Goal: Task Accomplishment & Management: Manage account settings

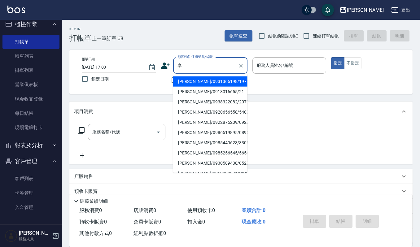
click at [203, 137] on li "李㚬苓/0986519895/089566" at bounding box center [210, 133] width 74 height 10
type input "李㚬苓/0986519895/089566"
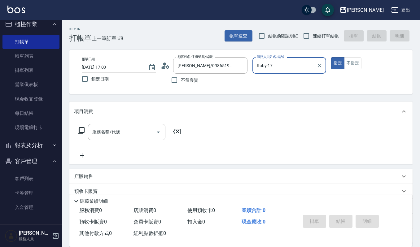
click at [278, 66] on input "Ruby-17" at bounding box center [284, 65] width 59 height 11
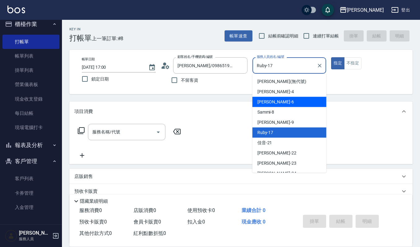
click at [266, 103] on span "Joalin -6" at bounding box center [275, 102] width 37 height 7
type input "Joalin-6"
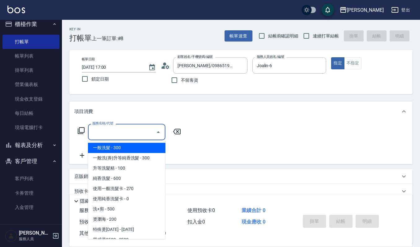
click at [124, 131] on input "服務名稱/代號" at bounding box center [122, 132] width 63 height 11
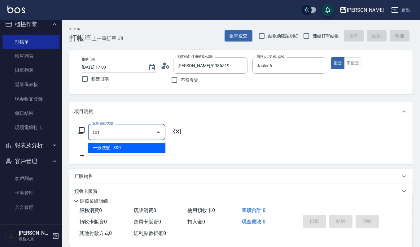
type input "一般洗髮(101)"
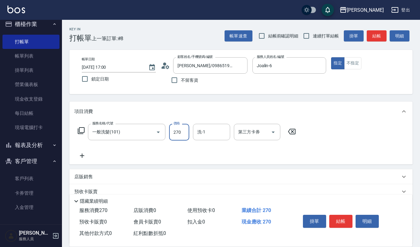
type input "270"
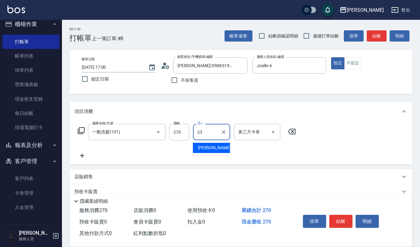
type input "郁涵-23"
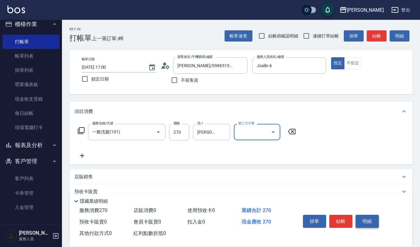
click at [361, 219] on button "明細" at bounding box center [367, 221] width 23 height 13
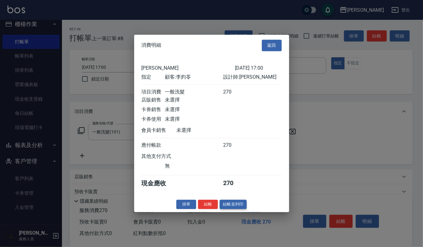
click at [225, 207] on button "結帳並列印" at bounding box center [233, 205] width 27 height 10
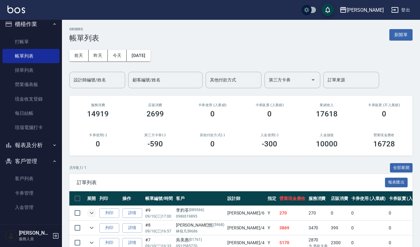
click at [92, 217] on icon "expand row" at bounding box center [91, 212] width 7 height 7
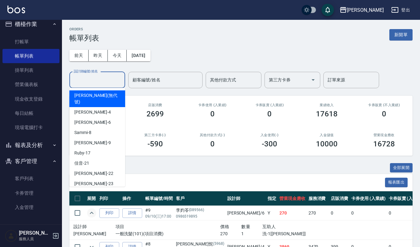
click at [81, 77] on input "設計師編號/姓名" at bounding box center [97, 80] width 50 height 11
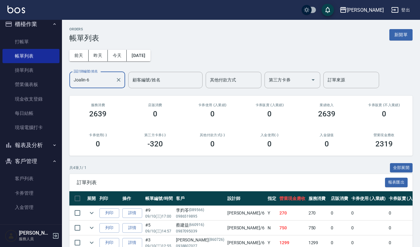
scroll to position [50, 0]
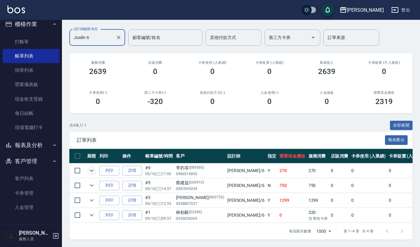
type input "Joalin-6"
click at [89, 167] on icon "expand row" at bounding box center [91, 170] width 7 height 7
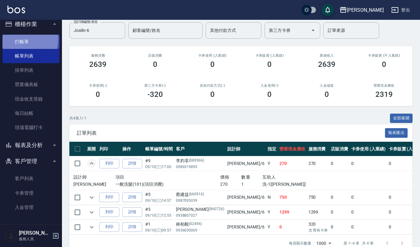
click at [21, 39] on link "打帳單" at bounding box center [30, 42] width 57 height 14
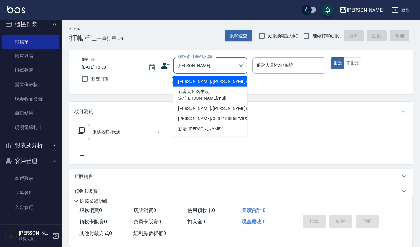
click at [208, 87] on li "江偉綸/江偉綸/0916719551/60670/" at bounding box center [210, 82] width 74 height 10
type input "江偉綸/江偉綸/0916719551/60670/"
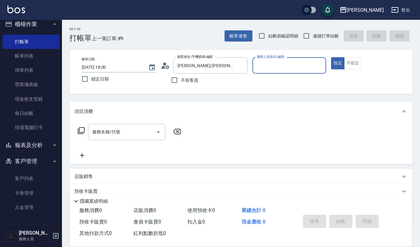
type input "吉兒-4"
click at [124, 133] on input "服務名稱/代號" at bounding box center [122, 132] width 63 height 11
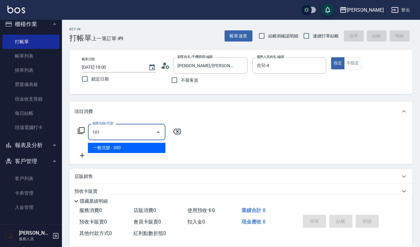
type input "一般洗髮(101)"
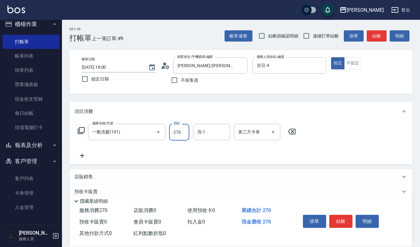
type input "270"
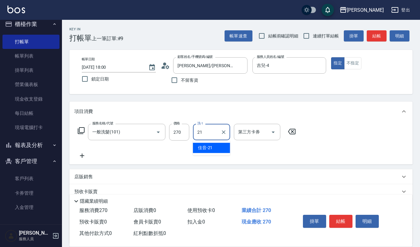
type input "佳音-21"
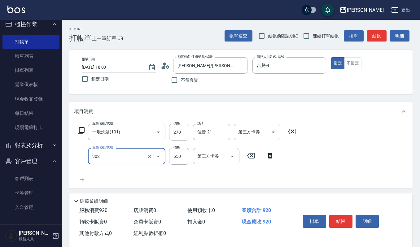
type input "經典剪髮-Gill(302)"
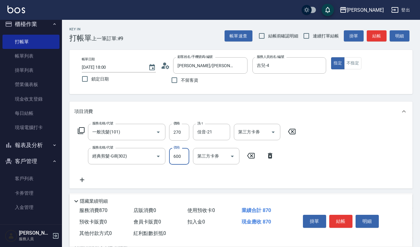
type input "600"
click at [372, 222] on button "明細" at bounding box center [367, 221] width 23 height 13
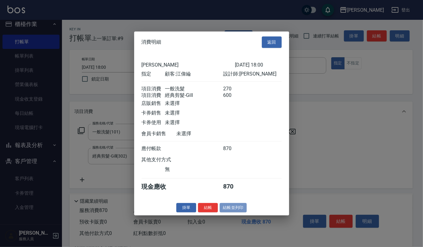
drag, startPoint x: 237, startPoint y: 208, endPoint x: 241, endPoint y: 208, distance: 4.0
click at [236, 209] on button "結帳並列印" at bounding box center [233, 208] width 27 height 10
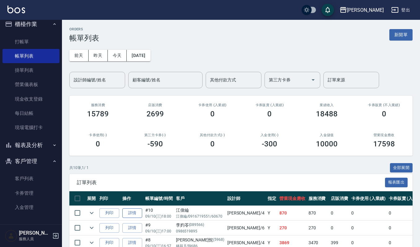
click at [133, 209] on link "詳情" at bounding box center [132, 213] width 20 height 10
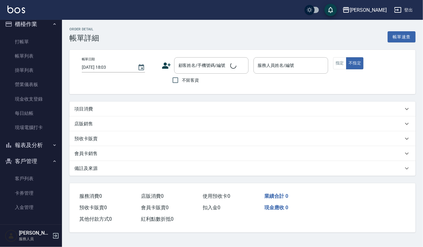
type input "2025/09/10 18:00"
type input "吉兒-4"
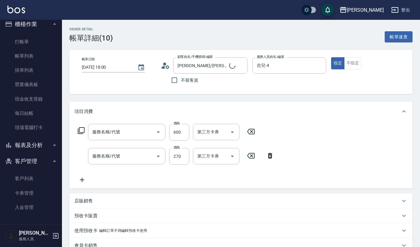
type input "江偉綸/江偉綸/0916719551/60670/"
type input "經典剪髮-Gill(302)"
type input "一般洗髮(101)"
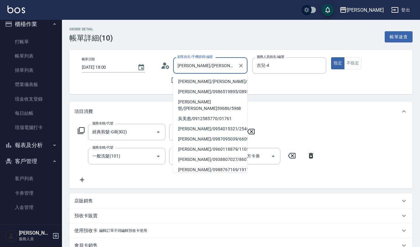
click at [233, 68] on input "江偉綸/江偉綸/0916719551/60670/" at bounding box center [205, 65] width 59 height 11
click at [235, 67] on input "江偉綸/江偉綸/0916719551/60670/" at bounding box center [205, 65] width 59 height 11
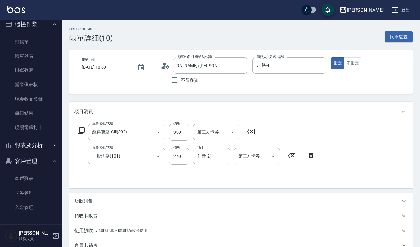
scroll to position [0, 0]
drag, startPoint x: 182, startPoint y: 133, endPoint x: 227, endPoint y: 125, distance: 46.2
click at [182, 133] on input "350" at bounding box center [179, 132] width 20 height 17
type input "300"
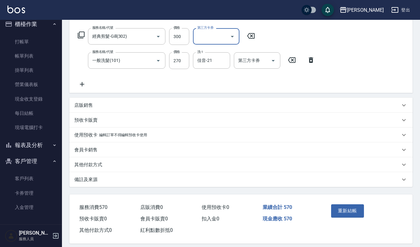
scroll to position [101, 0]
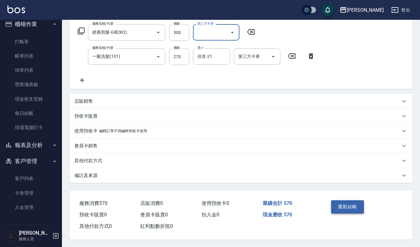
click at [348, 206] on button "重新結帳" at bounding box center [347, 206] width 33 height 13
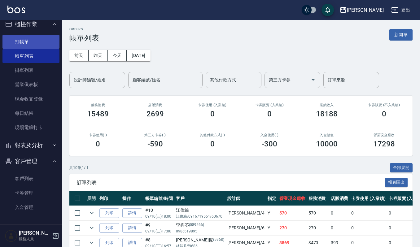
click at [28, 44] on link "打帳單" at bounding box center [30, 42] width 57 height 14
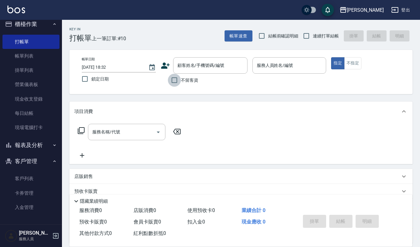
click at [173, 82] on input "不留客資" at bounding box center [174, 80] width 13 height 13
checkbox input "true"
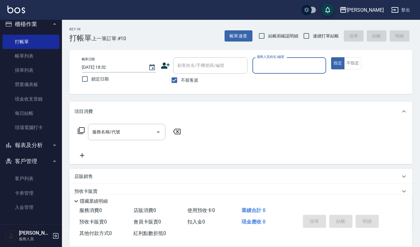
click at [108, 147] on div "服務名稱/代號 服務名稱/代號" at bounding box center [129, 141] width 110 height 35
drag, startPoint x: 113, startPoint y: 139, endPoint x: 128, endPoint y: 136, distance: 14.8
click at [117, 138] on div "服務名稱/代號" at bounding box center [126, 132] width 77 height 16
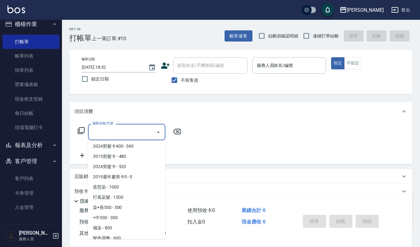
scroll to position [248, 0]
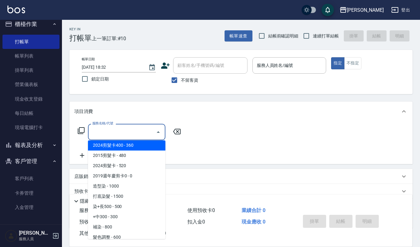
type input "ㄒ"
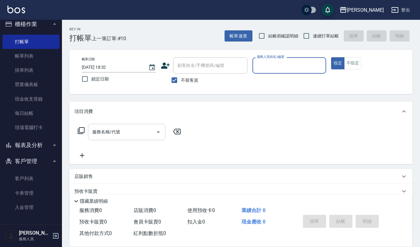
type input "ㄧ"
click at [140, 132] on input "服務名稱/代號" at bounding box center [122, 132] width 63 height 11
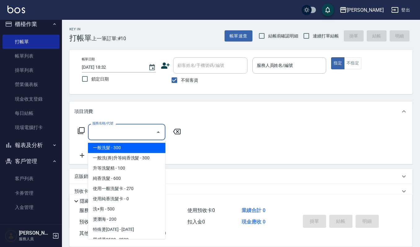
type input "ㄌ"
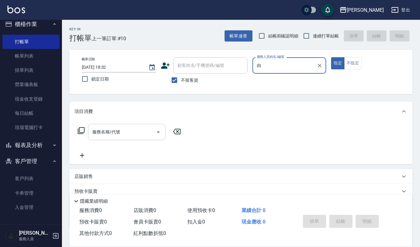
type input "由"
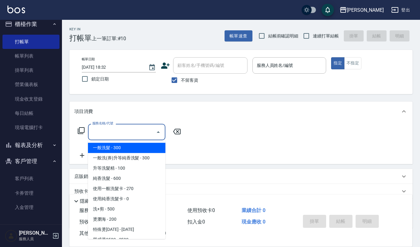
click at [139, 137] on input "服務名稱/代號" at bounding box center [122, 132] width 63 height 11
type input "ㄌ"
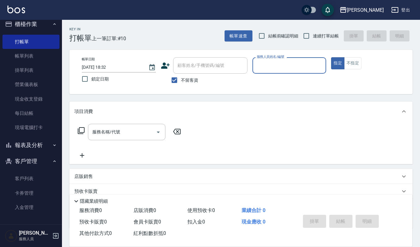
click at [310, 65] on input "服務人員姓名/編號" at bounding box center [289, 65] width 68 height 11
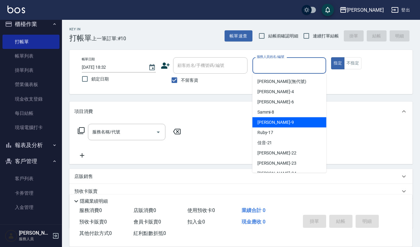
click at [274, 122] on span "Ivy艾薇 -9" at bounding box center [275, 122] width 37 height 7
type input "Ivy艾薇-9"
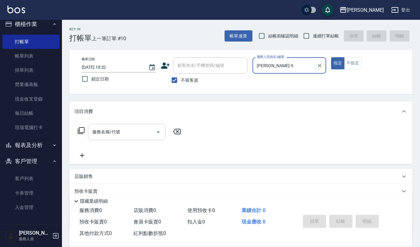
click at [144, 134] on input "服務名稱/代號" at bounding box center [122, 132] width 63 height 11
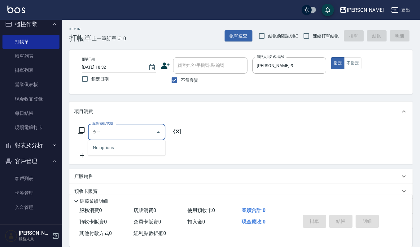
type input "離"
type input "盧"
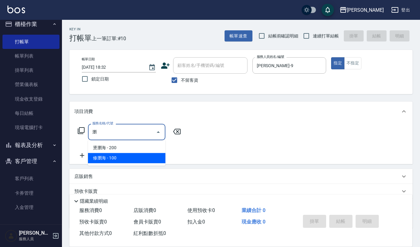
click at [106, 158] on span "修瀏海 - 100" at bounding box center [126, 158] width 77 height 10
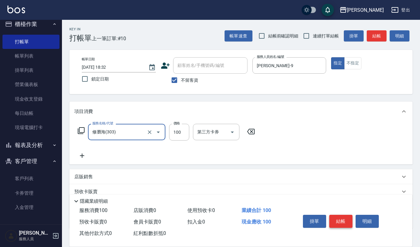
type input "修瀏海(303)"
click at [337, 227] on div "掛單 結帳 明細" at bounding box center [340, 222] width 81 height 20
click at [338, 219] on button "結帳" at bounding box center [340, 221] width 23 height 13
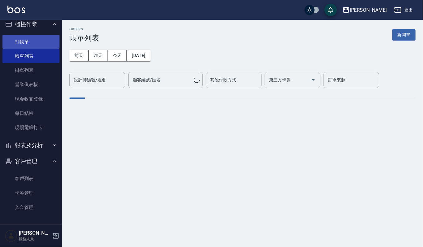
click at [39, 42] on link "打帳單" at bounding box center [30, 42] width 57 height 14
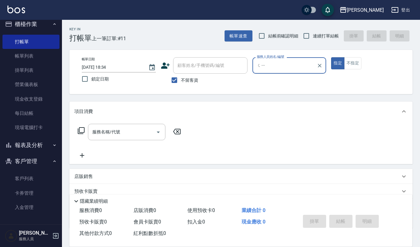
type input "ㄑㄧㄢ"
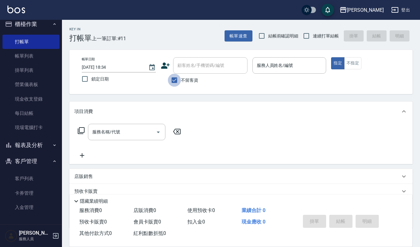
click at [172, 78] on input "不留客資" at bounding box center [174, 80] width 13 height 13
checkbox input "false"
click at [193, 62] on div "顧客姓名/手機號碼/編號 顧客姓名/手機號碼/編號" at bounding box center [210, 65] width 74 height 16
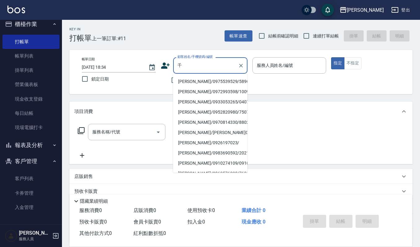
click at [209, 79] on li "盧千惠/0975539529/5896" at bounding box center [210, 82] width 74 height 10
type input "盧千惠/0975539529/5896"
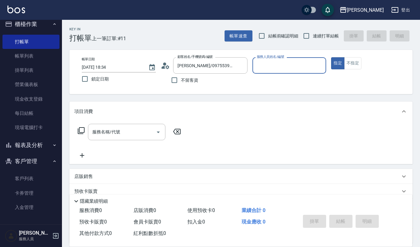
type input "Ivy艾薇-9"
click at [133, 132] on input "服務名稱/代號" at bounding box center [122, 132] width 63 height 11
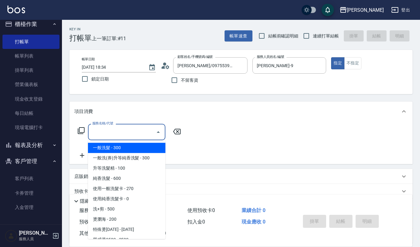
click at [125, 151] on span "一般洗髮 - 300" at bounding box center [126, 148] width 77 height 10
type input "一般洗髮(101)"
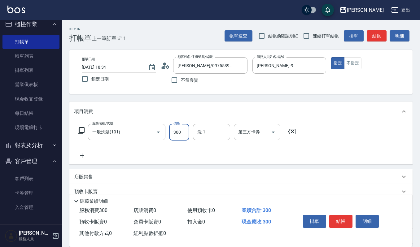
click at [176, 134] on input "300" at bounding box center [179, 132] width 20 height 17
type input "270"
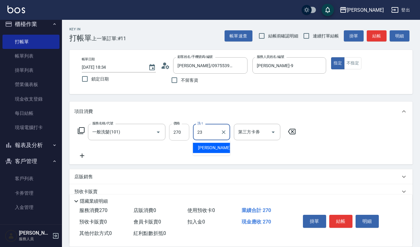
type input "郁涵-23"
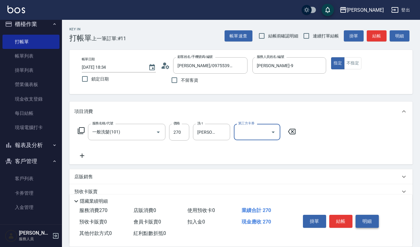
click at [362, 217] on button "明細" at bounding box center [367, 221] width 23 height 13
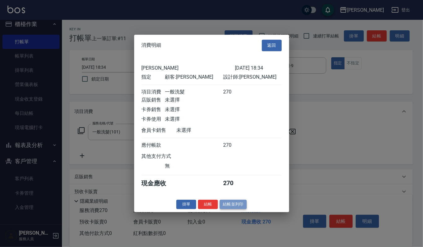
click at [232, 204] on button "結帳並列印" at bounding box center [233, 205] width 27 height 10
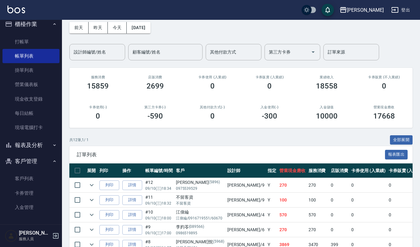
scroll to position [41, 0]
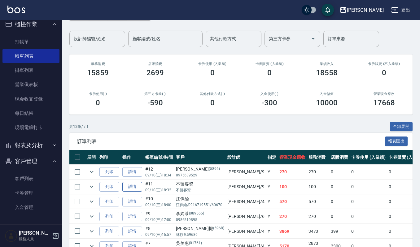
click at [131, 187] on link "詳情" at bounding box center [132, 187] width 20 height 10
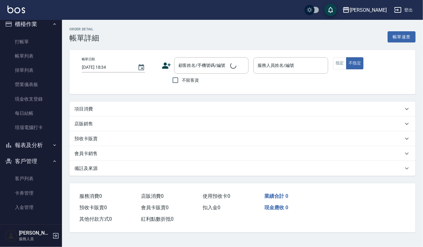
type input "2025/09/10 18:32"
checkbox input "true"
type input "Ivy艾薇-9"
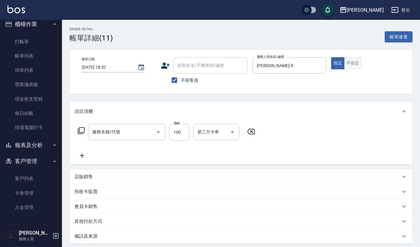
type input "修瀏海(303)"
click at [353, 64] on button "不指定" at bounding box center [352, 63] width 17 height 12
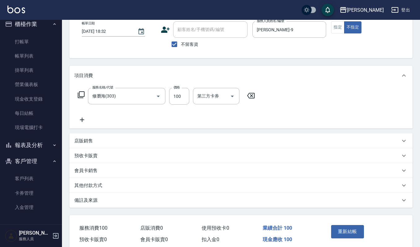
scroll to position [62, 0]
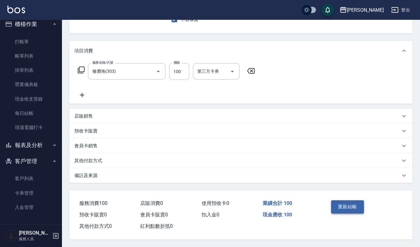
click at [343, 201] on button "重新結帳" at bounding box center [347, 206] width 33 height 13
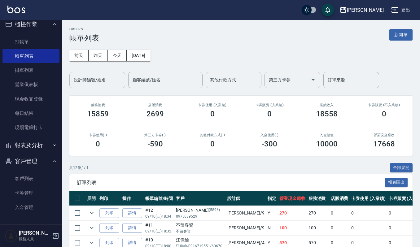
click at [111, 81] on input "設計師編號/姓名" at bounding box center [97, 80] width 50 height 11
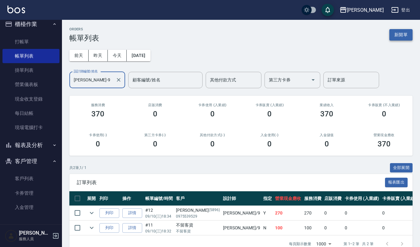
type input "Ivy艾薇-9"
click at [397, 35] on button "新開單" at bounding box center [400, 34] width 23 height 11
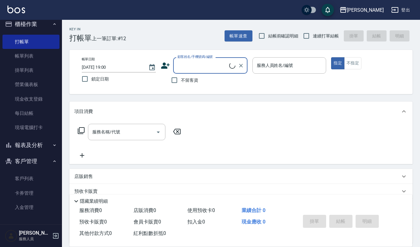
click at [208, 67] on input "顧客姓名/手機號碼/編號" at bounding box center [202, 65] width 53 height 11
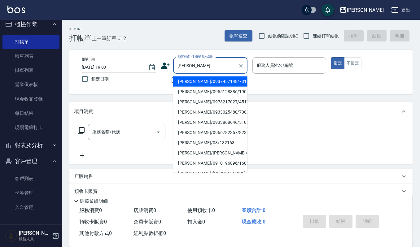
click at [205, 84] on li "陳秀靜/0937457148/731219" at bounding box center [210, 82] width 74 height 10
type input "陳秀靜/0937457148/731219"
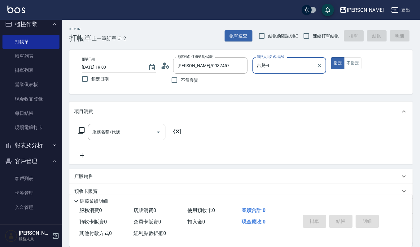
type input "吉兒-4"
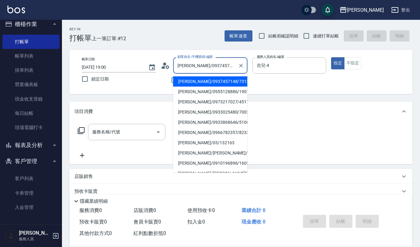
click at [191, 65] on input "陳秀靜/0937457148/731219" at bounding box center [205, 65] width 59 height 11
click at [227, 63] on input "陳秀靜/0937457148/731219" at bounding box center [205, 65] width 59 height 11
click at [230, 64] on input "陳秀靜/0937457148/731219" at bounding box center [205, 65] width 59 height 11
click at [232, 62] on input "陳秀靜/0937457148/731219" at bounding box center [205, 65] width 59 height 11
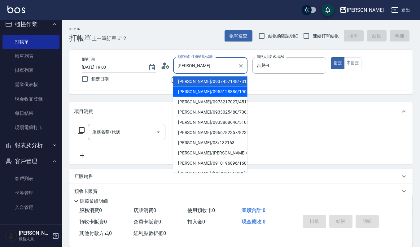
click at [212, 90] on li "陳秀櫻/0955128886/190716" at bounding box center [210, 92] width 74 height 10
type input "陳秀櫻/0955128886/190716"
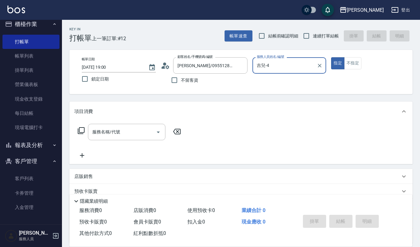
type input "Ivy艾薇-9"
click at [127, 127] on input "服務名稱/代號" at bounding box center [122, 132] width 63 height 11
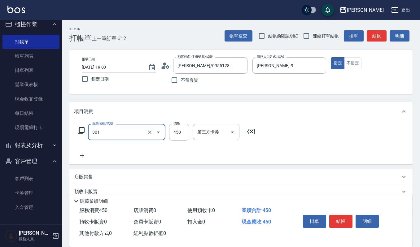
type input "創意剪髮(301)"
type input "405"
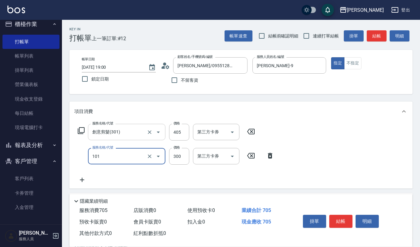
type input "一般洗髮(101)"
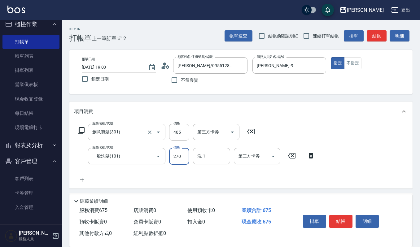
type input "270"
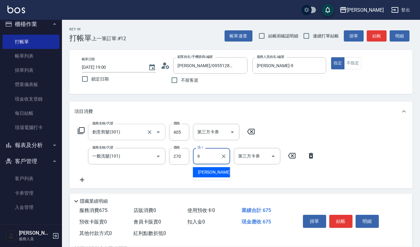
type input "Ivy艾薇-9"
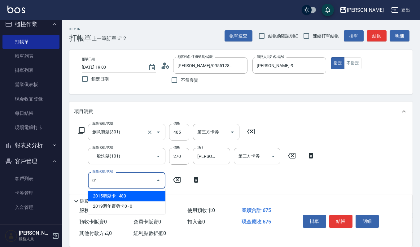
type input "0"
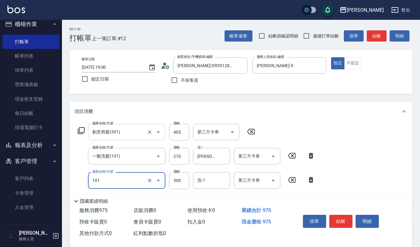
type input "一般洗髮(101)"
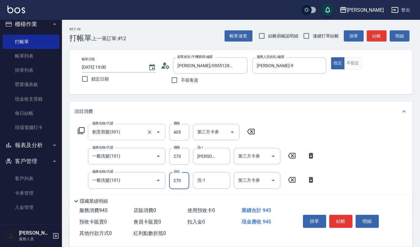
type input "270"
type input "郁涵-23"
click at [343, 221] on button "結帳" at bounding box center [340, 221] width 23 height 13
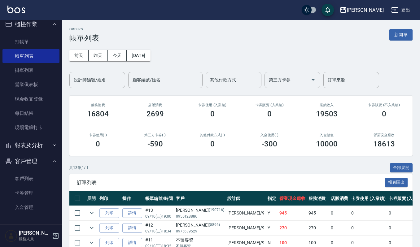
click at [409, 41] on div "ORDERS 帳單列表 新開單" at bounding box center [240, 34] width 343 height 15
click at [409, 40] on button "新開單" at bounding box center [400, 34] width 23 height 11
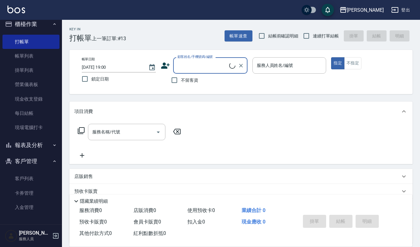
click at [221, 76] on div "不留客資" at bounding box center [204, 80] width 87 height 13
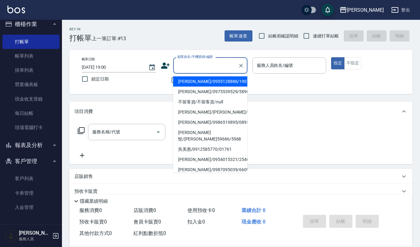
click at [203, 63] on input "顧客姓名/手機號碼/編號" at bounding box center [205, 65] width 59 height 11
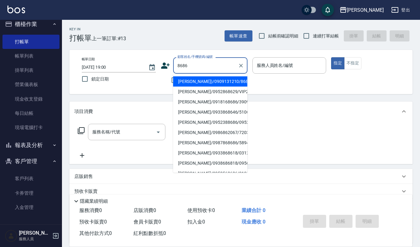
click at [203, 72] on div "8686 顧客姓名/手機號碼/編號" at bounding box center [210, 65] width 74 height 16
click at [205, 80] on li "李承翰(Ivy)/0909131210/8686" at bounding box center [210, 82] width 74 height 10
type input "李承翰(Ivy)/0909131210/8686"
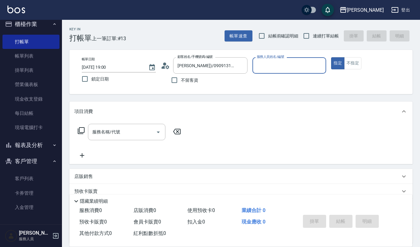
type input "Ivy艾薇-9"
click at [131, 138] on div "服務名稱/代號" at bounding box center [126, 132] width 77 height 16
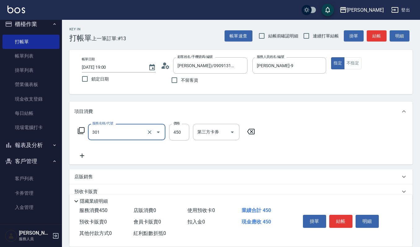
type input "創意剪髮(301)"
type input "405"
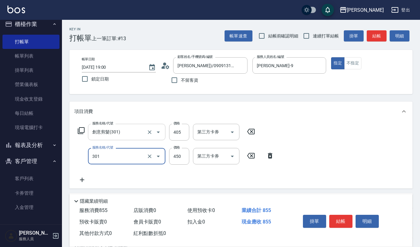
type input "創意剪髮(301)"
type input "405"
click at [258, 154] on icon at bounding box center [250, 155] width 15 height 7
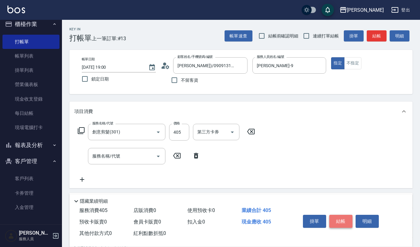
click at [336, 218] on button "結帳" at bounding box center [340, 221] width 23 height 13
click at [336, 218] on div "掛單 結帳 明細" at bounding box center [340, 222] width 81 height 20
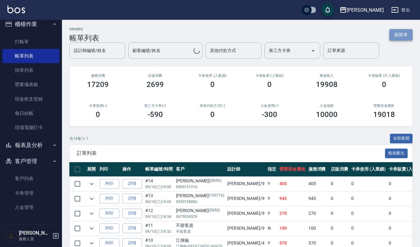
click at [397, 33] on button "新開單" at bounding box center [400, 34] width 23 height 11
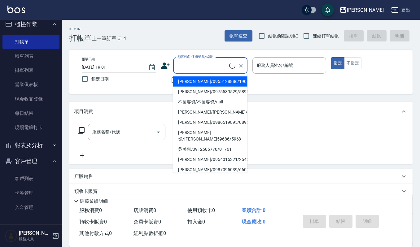
click at [209, 65] on input "顧客姓名/手機號碼/編號" at bounding box center [202, 65] width 53 height 11
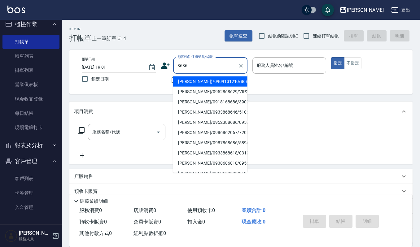
click at [215, 81] on li "李承翰(Ivy)/0909131210/8686" at bounding box center [210, 82] width 74 height 10
type input "李承翰(Ivy)/0909131210/8686"
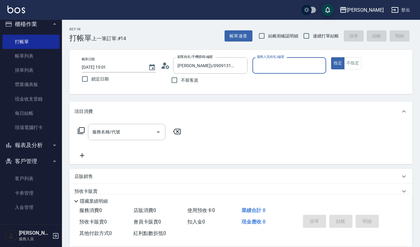
type input "Ivy艾薇-9"
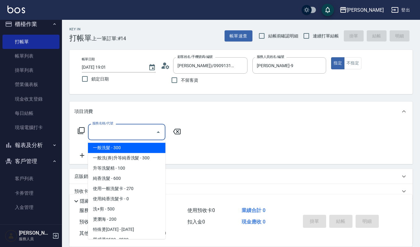
click at [127, 129] on input "服務名稱/代號" at bounding box center [122, 132] width 63 height 11
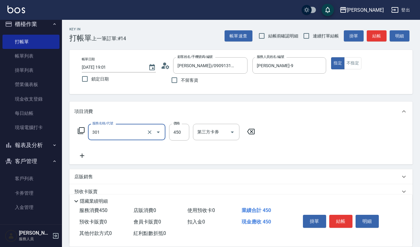
type input "創意剪髮(301)"
type input "405"
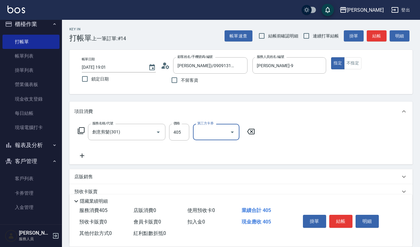
click at [342, 217] on button "結帳" at bounding box center [340, 221] width 23 height 13
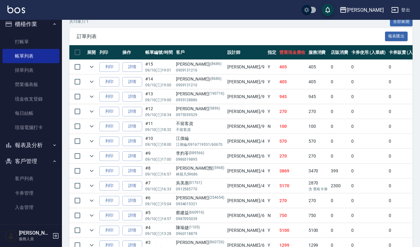
scroll to position [165, 0]
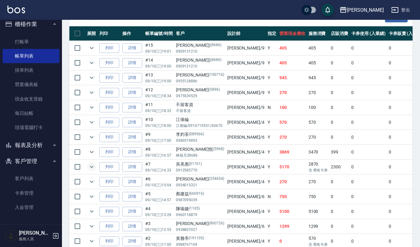
click at [90, 167] on icon "expand row" at bounding box center [91, 166] width 7 height 7
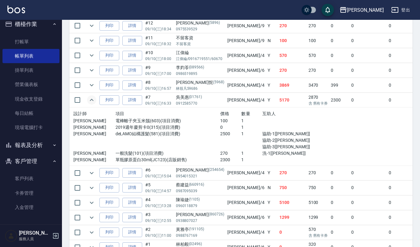
scroll to position [273, 0]
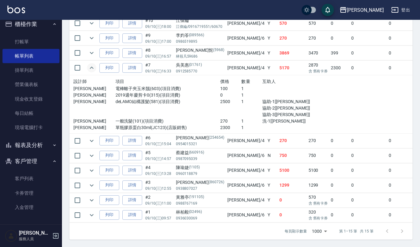
click at [98, 155] on td "列印" at bounding box center [109, 155] width 23 height 15
click at [92, 152] on icon "expand row" at bounding box center [91, 155] width 7 height 7
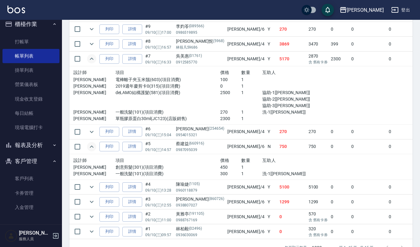
click at [92, 149] on icon "expand row" at bounding box center [91, 146] width 7 height 7
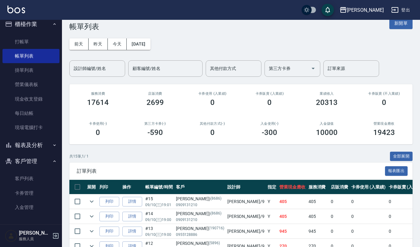
scroll to position [0, 0]
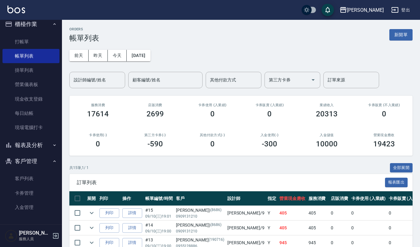
click at [17, 9] on img at bounding box center [16, 10] width 18 height 8
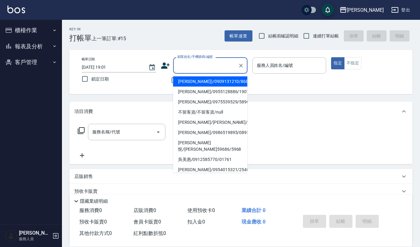
click at [196, 66] on input "顧客姓名/手機號碼/編號" at bounding box center [205, 65] width 59 height 11
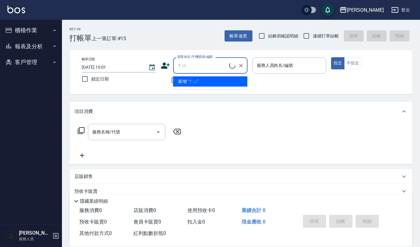
type input "徐"
type input "續"
type input "ㄏ"
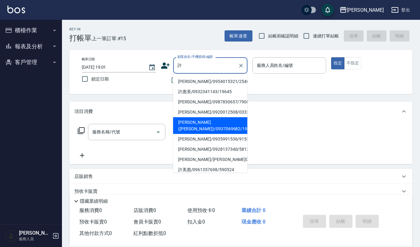
click at [211, 130] on li "許雅惠(Nicole)/0937069682/1927" at bounding box center [210, 125] width 74 height 17
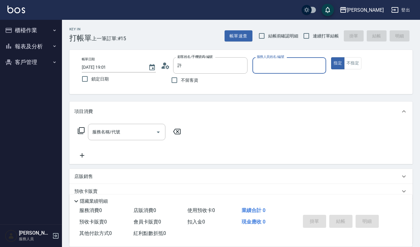
type input "許雅惠(Nicole)/0937069682/1927"
type input "吉兒-4"
click at [108, 134] on input "服務名稱/代號" at bounding box center [122, 132] width 63 height 11
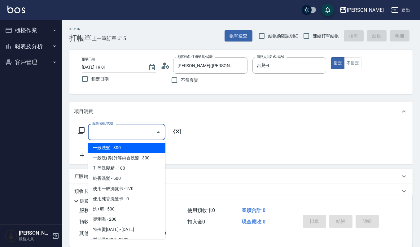
click at [116, 148] on span "一般洗髮 - 300" at bounding box center [126, 148] width 77 height 10
type input "一般洗髮(101)"
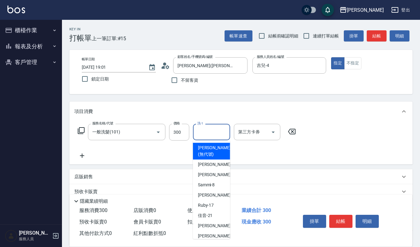
drag, startPoint x: 209, startPoint y: 131, endPoint x: 205, endPoint y: 136, distance: 7.1
click at [209, 131] on input "洗-1" at bounding box center [212, 132] width 32 height 11
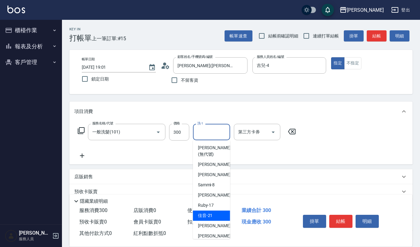
click at [206, 217] on span "佳音 -21" at bounding box center [205, 215] width 15 height 7
type input "佳音-21"
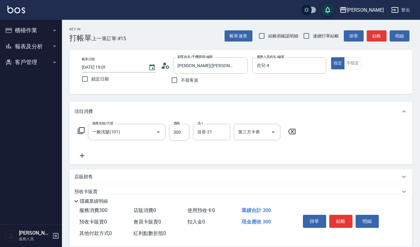
click at [83, 157] on icon at bounding box center [81, 155] width 15 height 7
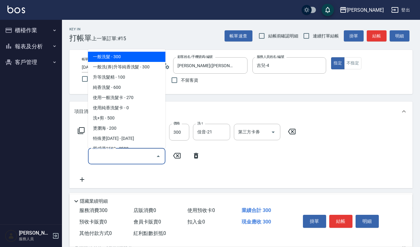
click at [94, 157] on input "服務名稱/代號" at bounding box center [122, 156] width 63 height 11
click at [125, 57] on span "一般洗髮 - 300" at bounding box center [126, 57] width 77 height 10
type input "一般洗髮(101)"
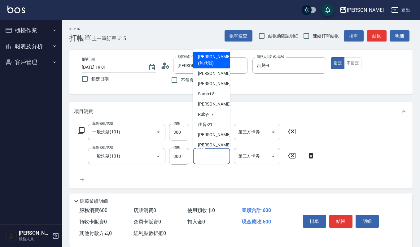
click at [217, 155] on input "洗-1" at bounding box center [212, 156] width 32 height 11
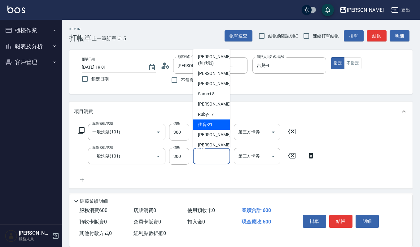
click at [209, 122] on span "佳音 -21" at bounding box center [205, 124] width 15 height 7
type input "佳音-21"
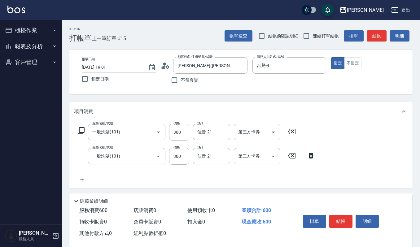
click at [80, 180] on icon at bounding box center [81, 179] width 15 height 7
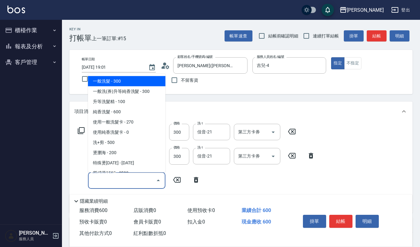
click at [102, 177] on input "服務名稱/代號" at bounding box center [122, 180] width 63 height 11
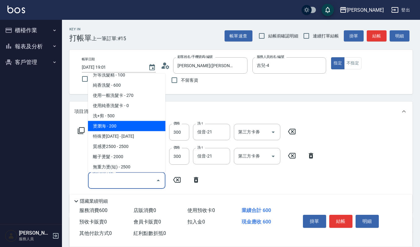
scroll to position [41, 0]
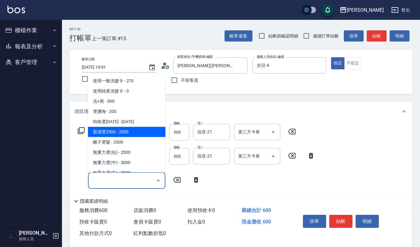
click at [129, 130] on span "質感燙2500 - 2500" at bounding box center [126, 132] width 77 height 10
type input "質感燙2500(203)"
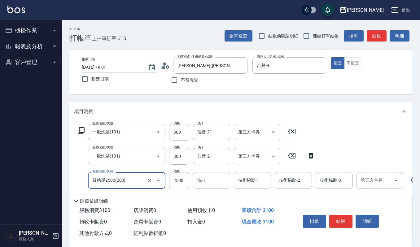
click at [158, 180] on icon "Open" at bounding box center [158, 180] width 7 height 7
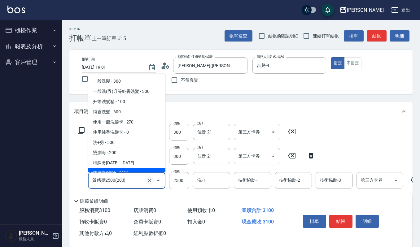
scroll to position [6, 0]
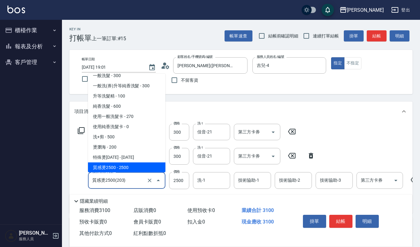
click at [134, 180] on input "質感燙2500(203)" at bounding box center [118, 180] width 55 height 11
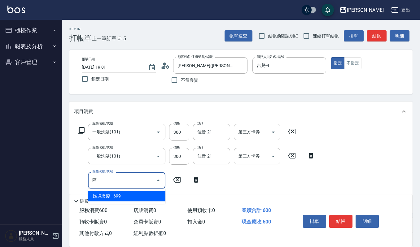
click at [102, 198] on span "區塊燙髮 - 699" at bounding box center [126, 196] width 77 height 10
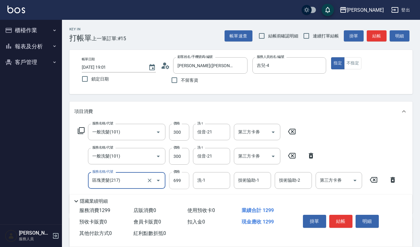
type input "區塊燙髮(217)"
click at [181, 180] on input "699" at bounding box center [179, 180] width 20 height 17
type input "1800"
click at [207, 182] on input "洗-1" at bounding box center [212, 180] width 32 height 11
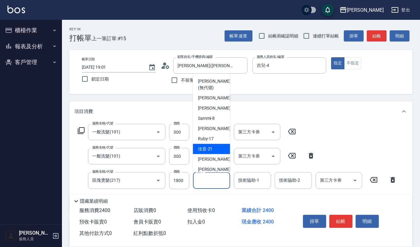
click at [210, 148] on span "佳音 -21" at bounding box center [205, 149] width 15 height 7
type input "佳音-21"
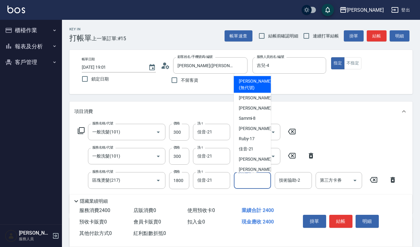
click at [258, 179] on input "技術協助-1" at bounding box center [253, 180] width 32 height 11
click at [245, 98] on span "吉兒 -4" at bounding box center [257, 97] width 37 height 7
type input "吉兒-4"
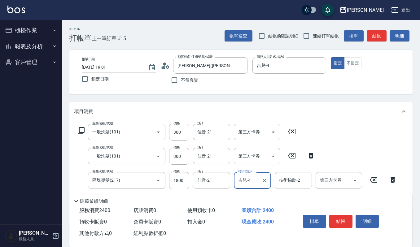
click at [292, 180] on input "技術協助-2" at bounding box center [294, 180] width 32 height 11
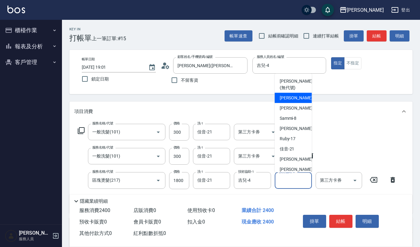
click at [289, 98] on span "吉兒 -4" at bounding box center [298, 97] width 37 height 7
type input "吉兒-4"
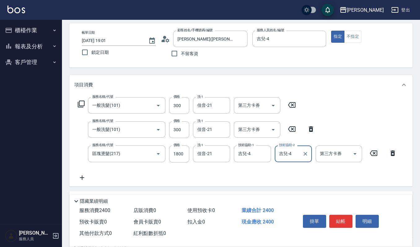
scroll to position [41, 0]
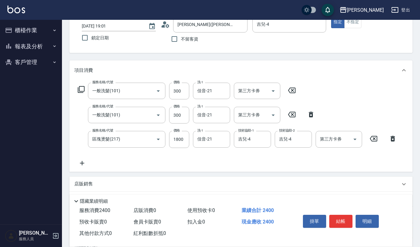
click at [81, 162] on icon at bounding box center [81, 163] width 15 height 7
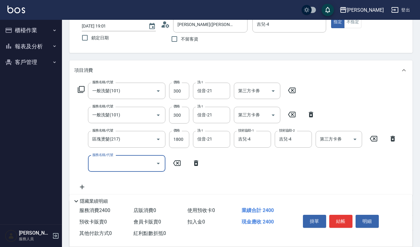
click at [115, 167] on input "服務名稱/代號" at bounding box center [122, 163] width 63 height 11
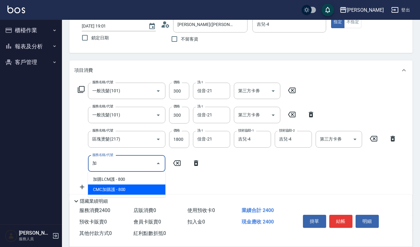
click at [154, 187] on span "CMC加購護 - 800" at bounding box center [126, 190] width 77 height 10
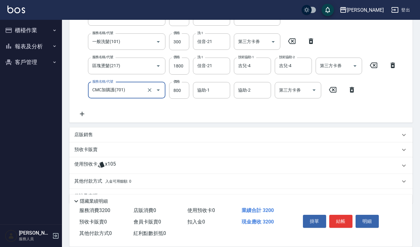
scroll to position [124, 0]
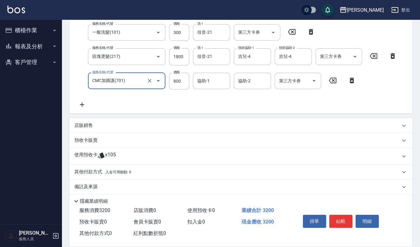
type input "CMC加購護(701)"
click at [81, 105] on icon at bounding box center [81, 104] width 15 height 7
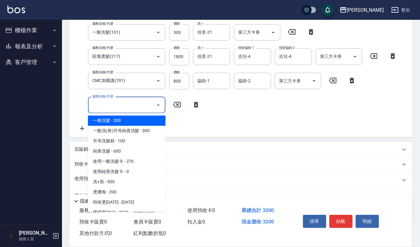
drag, startPoint x: 106, startPoint y: 107, endPoint x: 104, endPoint y: 112, distance: 5.1
click at [104, 108] on input "服務名稱/代號" at bounding box center [122, 105] width 63 height 11
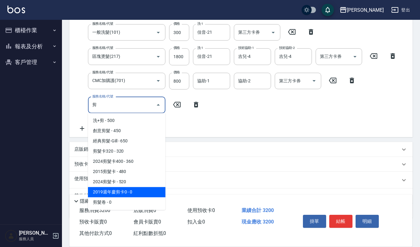
click at [134, 194] on span "2019週年慶剪卡0 - 0" at bounding box center [126, 192] width 77 height 10
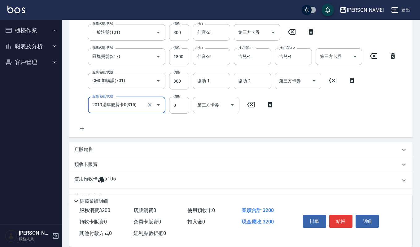
type input "2019週年慶剪卡0(315)"
click at [209, 106] on input "第三方卡券" at bounding box center [212, 105] width 32 height 11
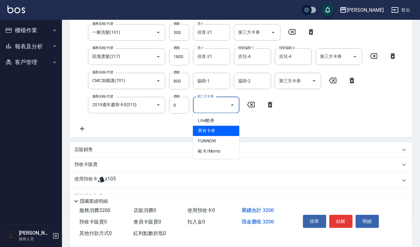
click at [206, 132] on span "舊有卡券" at bounding box center [216, 131] width 46 height 10
type input "舊有卡券"
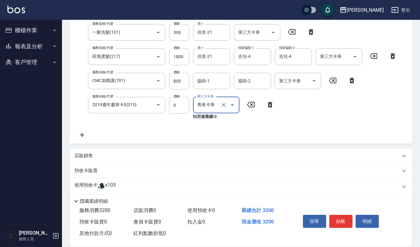
click at [83, 136] on icon at bounding box center [81, 134] width 15 height 7
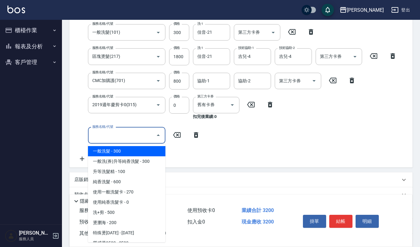
click at [102, 138] on input "服務名稱/代號" at bounding box center [122, 135] width 63 height 11
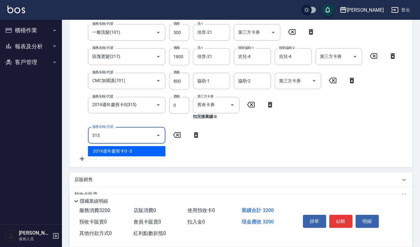
click at [114, 149] on span "2019週年慶剪卡0 - 0" at bounding box center [126, 151] width 77 height 10
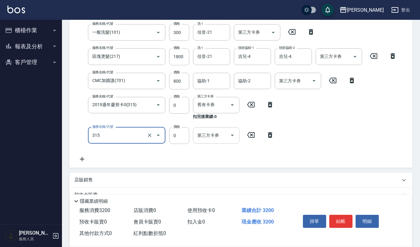
type input "2019週年慶剪卡0(315)"
click at [207, 134] on input "第三方卡券" at bounding box center [212, 135] width 32 height 11
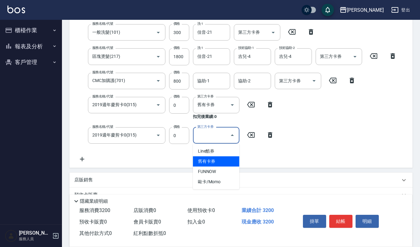
click at [204, 159] on span "舊有卡券" at bounding box center [216, 161] width 46 height 10
type input "舊有卡券"
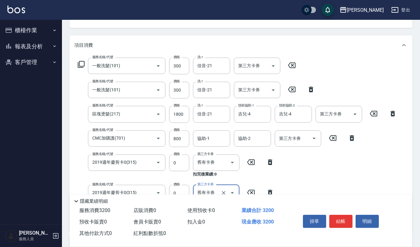
scroll to position [66, 0]
drag, startPoint x: 178, startPoint y: 124, endPoint x: 179, endPoint y: 134, distance: 9.9
click at [179, 134] on div "服務名稱/代號 一般洗髮(101) 服務名稱/代號 價格 300 價格 洗-1 佳音-21 洗-1 第三方卡券 第三方卡券 服務名稱/代號 一般洗髮(101)…" at bounding box center [237, 142] width 326 height 169
drag, startPoint x: 286, startPoint y: 165, endPoint x: 287, endPoint y: 168, distance: 3.4
click at [286, 167] on div "服務名稱/代號 一般洗髮(101) 服務名稱/代號 價格 300 價格 洗-1 佳音-21 洗-1 第三方卡券 第三方卡券 服務名稱/代號 一般洗髮(101)…" at bounding box center [237, 142] width 326 height 169
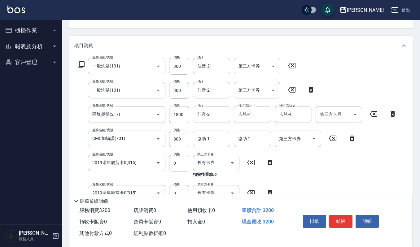
click at [336, 217] on button "結帳" at bounding box center [340, 221] width 23 height 13
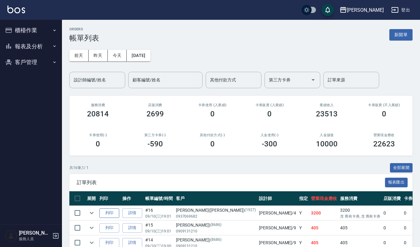
click at [112, 214] on button "列印" at bounding box center [109, 213] width 20 height 10
click at [133, 215] on link "詳情" at bounding box center [132, 213] width 20 height 10
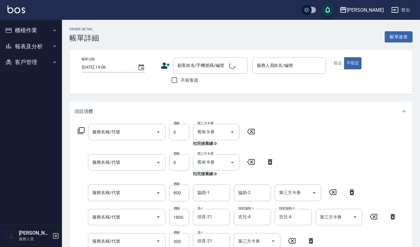
type input "2025/09/10 19:01"
type input "吉兒-4"
type input "2019週年慶剪卡0(315)"
type input "CMC加購護(701)"
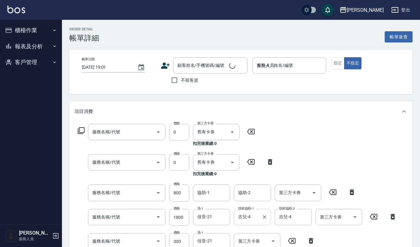
type input "區塊燙髮(217)"
type input "一般洗髮(101)"
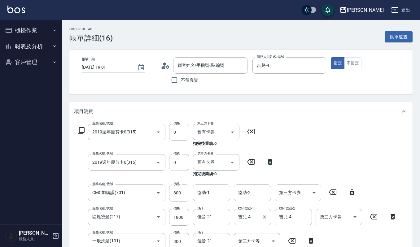
type input "許雅惠(Nicole)/0937069682/1927"
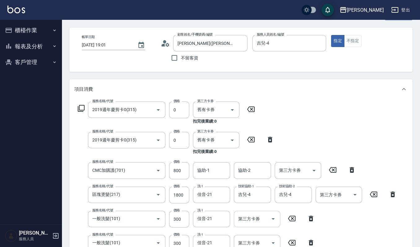
scroll to position [41, 0]
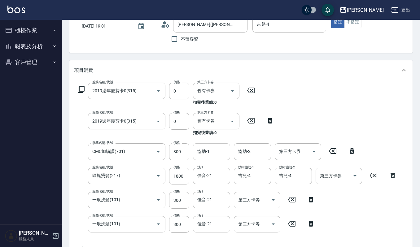
click at [217, 152] on input "協助-1" at bounding box center [212, 151] width 32 height 11
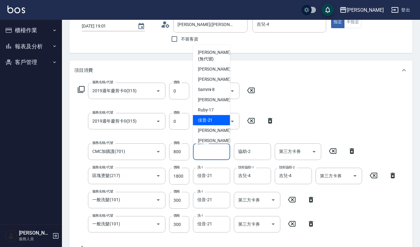
click at [211, 121] on span "佳音 -21" at bounding box center [205, 120] width 15 height 7
type input "佳音-21"
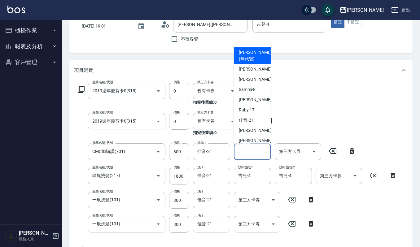
click at [252, 156] on input "協助-2" at bounding box center [253, 151] width 32 height 11
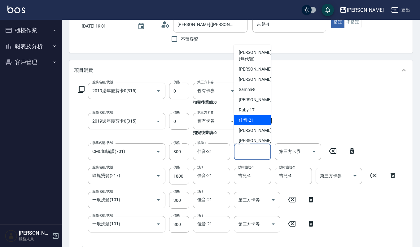
click at [251, 116] on div "佳音 -21" at bounding box center [252, 120] width 37 height 10
type input "佳音-21"
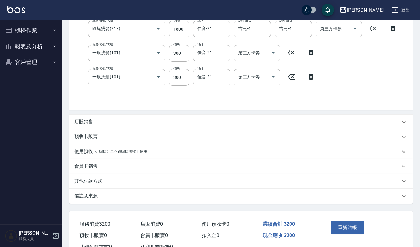
scroll to position [210, 0]
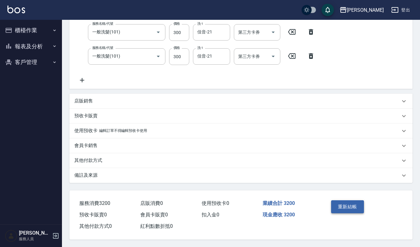
click at [347, 206] on button "重新結帳" at bounding box center [347, 206] width 33 height 13
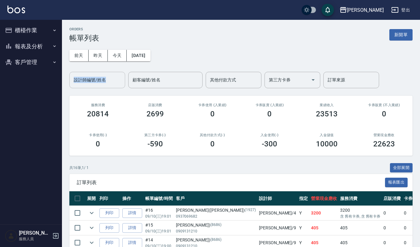
click at [90, 72] on div "前天 昨天 今天 2025/09/10 設計師編號/姓名 設計師編號/姓名 顧客編號/姓名 顧客編號/姓名 其他付款方式 其他付款方式 第三方卡券 第三方卡券…" at bounding box center [240, 65] width 343 height 46
drag, startPoint x: 72, startPoint y: 82, endPoint x: 87, endPoint y: 78, distance: 16.1
click at [72, 82] on input "設計師編號/姓名" at bounding box center [97, 80] width 50 height 11
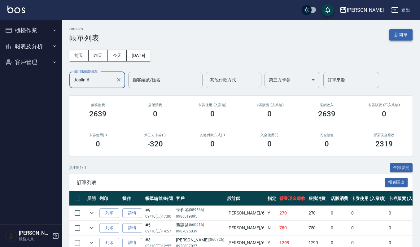
type input "Joalin-6"
click at [400, 38] on button "新開單" at bounding box center [400, 34] width 23 height 11
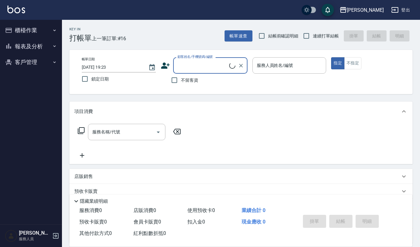
click at [182, 59] on label "顧客姓名/手機號碼/編號" at bounding box center [194, 57] width 35 height 5
click at [182, 60] on input "顧客姓名/手機號碼/編號" at bounding box center [202, 65] width 53 height 11
click at [202, 69] on input "顧客姓名/手機號碼/編號" at bounding box center [205, 65] width 59 height 11
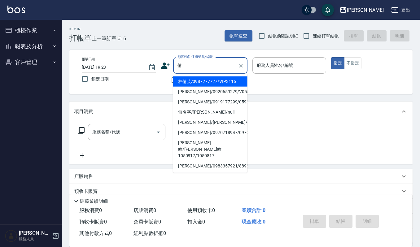
click at [209, 81] on li "林倩芸/0987277727/VIP3116" at bounding box center [210, 82] width 74 height 10
type input "林倩芸/0987277727/VIP3116"
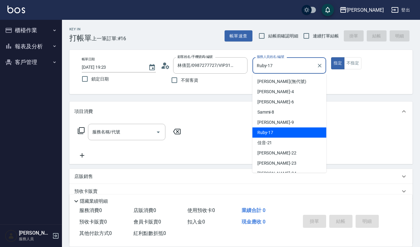
drag, startPoint x: 281, startPoint y: 66, endPoint x: 158, endPoint y: 73, distance: 122.9
click at [161, 73] on div "帳單日期 2025/09/10 19:23 鎖定日期 顧客姓名/手機號碼/編號 林倩芸/0987277727/VIP3116 顧客姓名/手機號碼/編號 不留客…" at bounding box center [241, 71] width 328 height 29
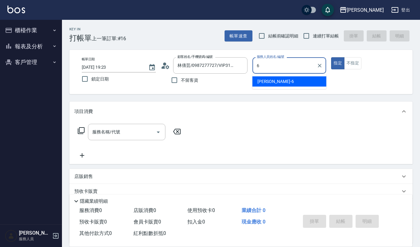
type input "Joalin-6"
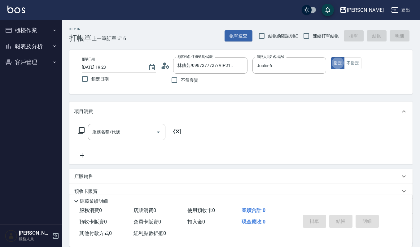
type button "true"
click at [117, 139] on div "服務名稱/代號" at bounding box center [126, 132] width 77 height 16
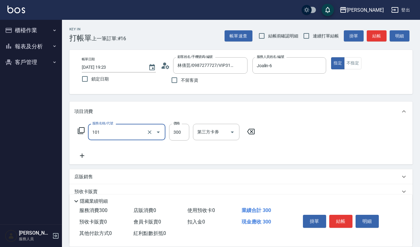
type input "一般洗髮(101)"
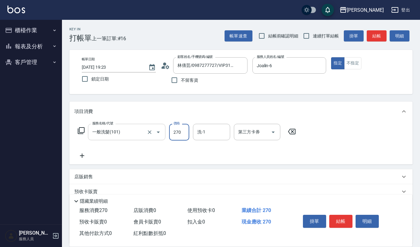
type input "270"
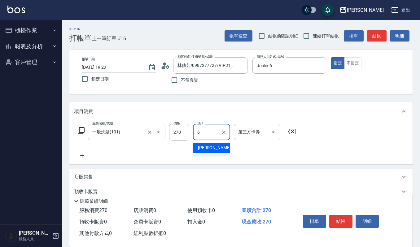
type input "Joalin-6"
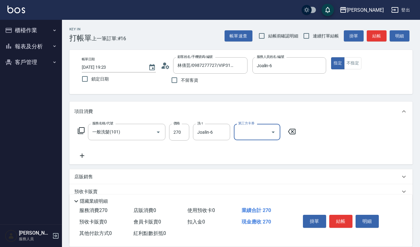
click at [337, 211] on div "掛單 結帳 明細" at bounding box center [349, 222] width 112 height 34
click at [340, 221] on button "結帳" at bounding box center [340, 221] width 23 height 13
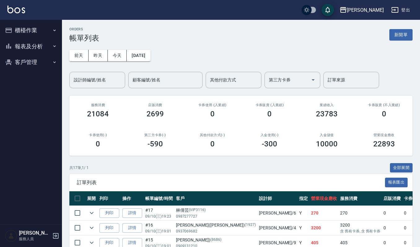
click at [35, 47] on button "報表及分析" at bounding box center [30, 46] width 57 height 16
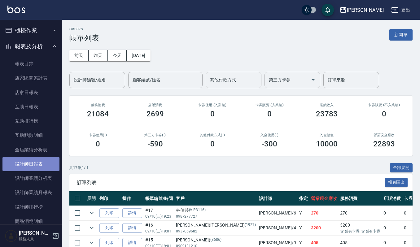
click at [42, 168] on link "設計師日報表" at bounding box center [30, 164] width 57 height 14
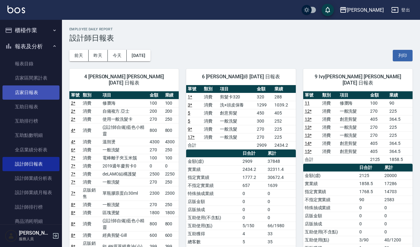
click at [40, 91] on link "店家日報表" at bounding box center [30, 92] width 57 height 14
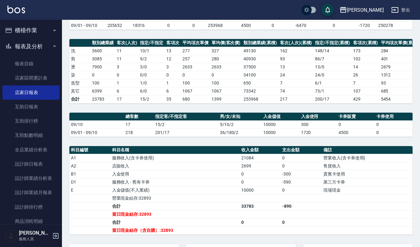
scroll to position [147, 0]
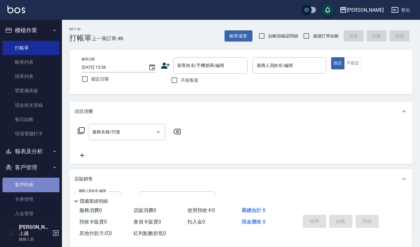
click at [31, 185] on link "客戶列表" at bounding box center [30, 185] width 57 height 14
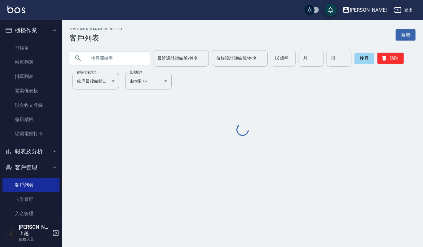
drag, startPoint x: 132, startPoint y: 56, endPoint x: 276, endPoint y: 65, distance: 144.6
click at [176, 56] on div "最近設計師編號/姓名 最近設計師編號/姓名 偏好設計師編號/姓名 偏好設計師編號/姓名 民國年 民國年 月 月 日 日 搜尋 清除" at bounding box center [242, 58] width 346 height 17
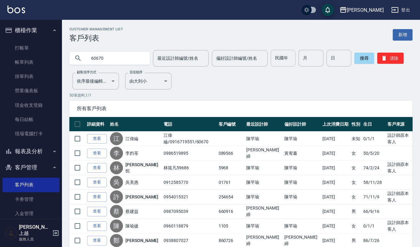
type input "60670"
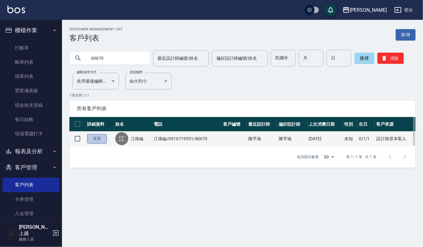
click at [94, 141] on link "查看" at bounding box center [97, 139] width 20 height 10
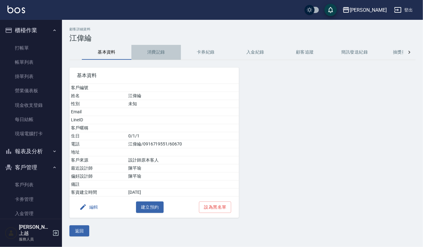
click at [151, 50] on button "消費記錄" at bounding box center [156, 52] width 50 height 15
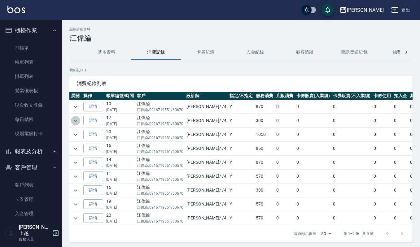
click at [72, 119] on icon "expand row" at bounding box center [75, 120] width 7 height 7
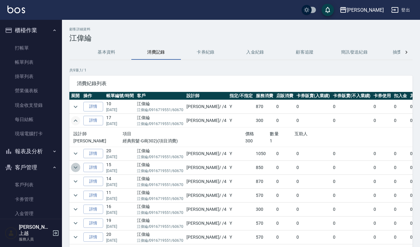
click at [75, 165] on icon "expand row" at bounding box center [75, 167] width 7 height 7
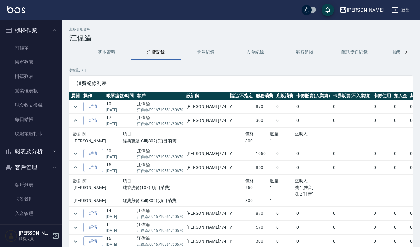
drag, startPoint x: 25, startPoint y: 67, endPoint x: 156, endPoint y: 139, distance: 149.6
click at [25, 67] on link "帳單列表" at bounding box center [30, 62] width 57 height 14
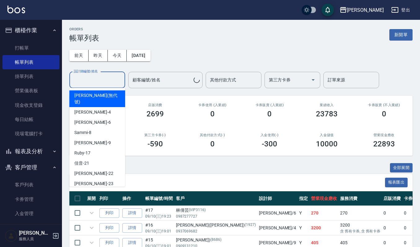
click at [103, 84] on input "設計師編號/姓名" at bounding box center [97, 80] width 50 height 11
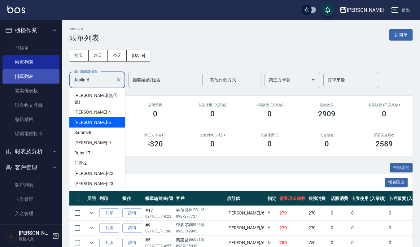
drag, startPoint x: 104, startPoint y: 85, endPoint x: 34, endPoint y: 72, distance: 71.4
click at [34, 72] on div "上越傑森 登出 櫃檯作業 打帳單 帳單列表 掛單列表 營業儀表板 現金收支登錄 每日結帳 現場電腦打卡 報表及分析 報表目錄 店家區間累計表 店家日報表 互助…" at bounding box center [210, 152] width 420 height 304
type input "6"
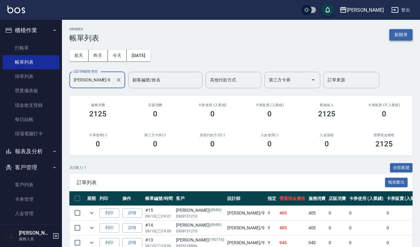
type input "Ivy艾薇-9"
click at [404, 35] on button "新開單" at bounding box center [400, 34] width 23 height 11
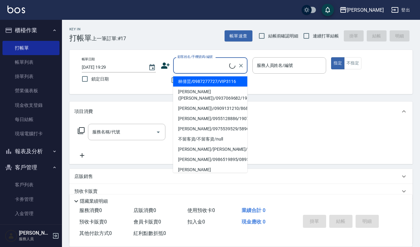
click at [210, 64] on input "顧客姓名/手機號碼/編號" at bounding box center [202, 65] width 53 height 11
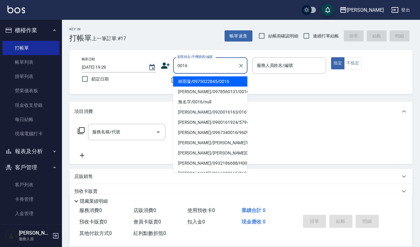
click at [202, 79] on li "林雨璇/0975022845/0016" at bounding box center [210, 82] width 74 height 10
type input "林雨璇/0975022845/0016"
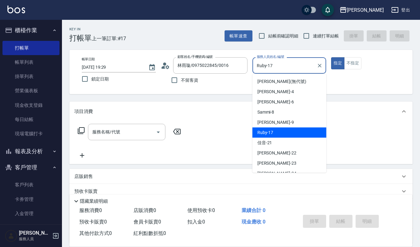
drag, startPoint x: 287, startPoint y: 63, endPoint x: 144, endPoint y: 71, distance: 142.7
click at [155, 70] on div "帳單日期 2025/09/10 19:29 鎖定日期 顧客姓名/手機號碼/編號 林雨璇/0975022845/0016 顧客姓名/手機號碼/編號 不留客資 服…" at bounding box center [241, 71] width 328 height 29
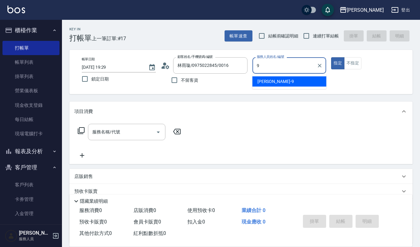
type input "Ivy艾薇-9"
type button "true"
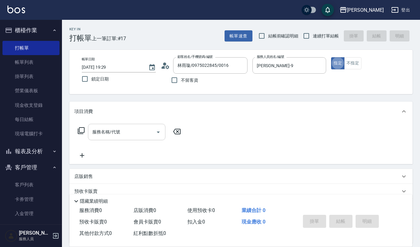
click at [115, 133] on input "服務名稱/代號" at bounding box center [122, 132] width 63 height 11
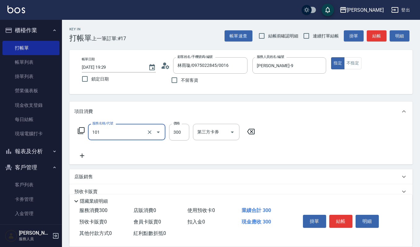
type input "一般洗髮(101)"
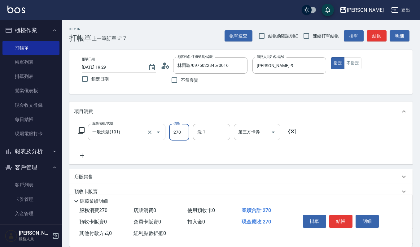
type input "270"
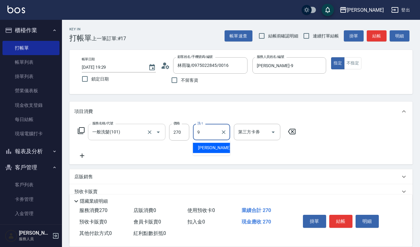
type input "Ivy艾薇-9"
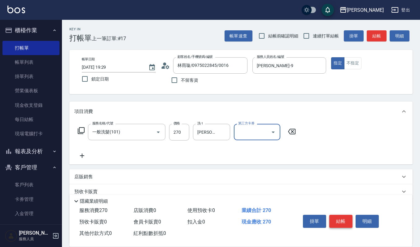
click at [338, 222] on button "結帳" at bounding box center [340, 221] width 23 height 13
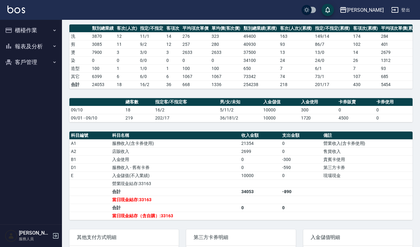
scroll to position [147, 0]
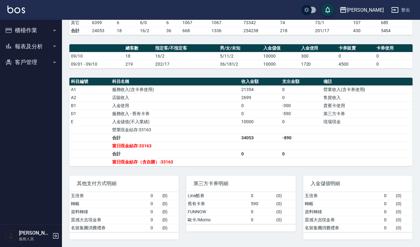
click at [270, 68] on div "上越[PERSON_NAME] [DATE] 店家日報表 列印時間： [DATE][PHONE_NUMBER]:29 Merchant Daily Repor…" at bounding box center [241, 64] width 358 height 365
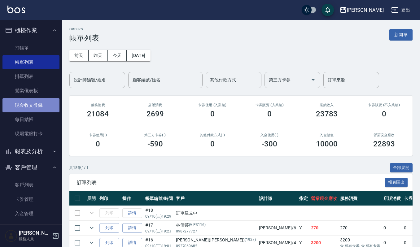
click at [39, 109] on link "現金收支登錄" at bounding box center [30, 105] width 57 height 14
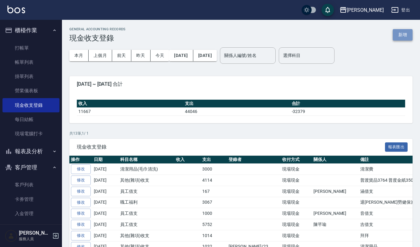
click at [410, 36] on button "新增" at bounding box center [403, 34] width 20 height 11
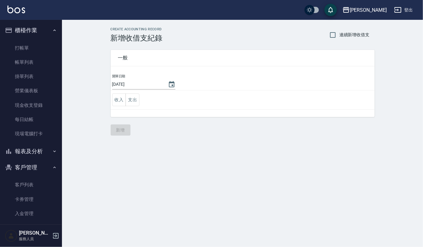
click at [141, 97] on td "收入 支出" at bounding box center [243, 99] width 264 height 19
click at [140, 98] on td "收入 支出" at bounding box center [243, 99] width 264 height 19
click at [137, 99] on button "支出" at bounding box center [132, 100] width 14 height 13
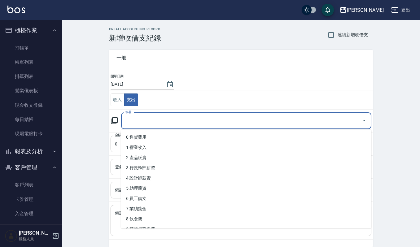
click at [191, 117] on input "科目" at bounding box center [241, 121] width 235 height 11
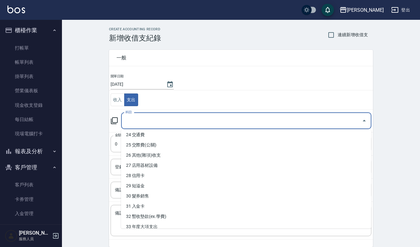
scroll to position [315, 0]
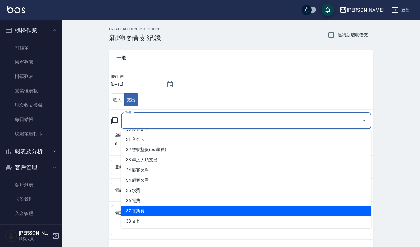
click at [164, 208] on li "37 瓦斯費" at bounding box center [246, 211] width 250 height 10
type input "37 瓦斯費"
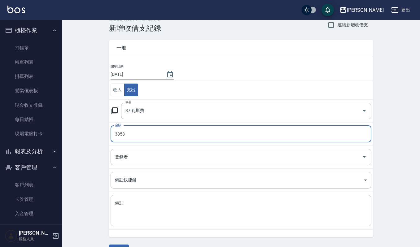
scroll to position [27, 0]
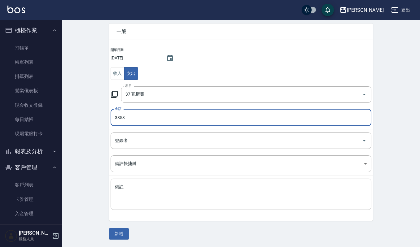
type input "3853"
click at [190, 190] on textarea "備註" at bounding box center [241, 194] width 252 height 21
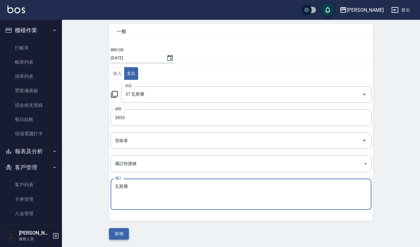
type textarea "瓦斯費"
click at [115, 238] on button "新增" at bounding box center [119, 233] width 20 height 11
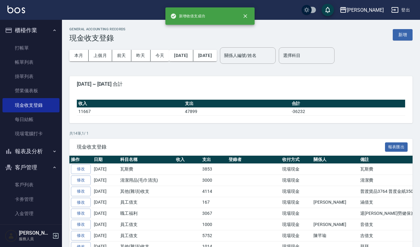
click at [409, 25] on div "GENERAL ACCOUNTING RECORDS 現金收支登錄 新增 本月 上個月 前天 昨天 今天 2025/09/01 2025/09/10 關係人編…" at bounding box center [241, 181] width 358 height 323
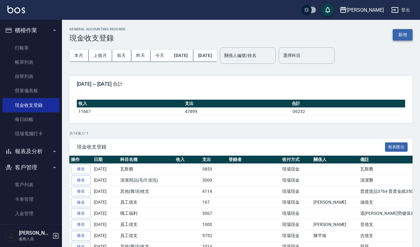
click at [408, 33] on button "新增" at bounding box center [403, 34] width 20 height 11
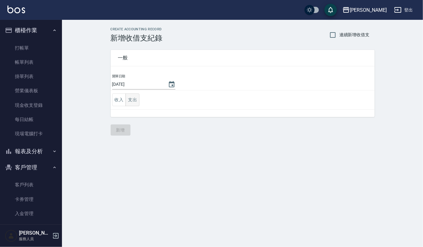
click at [135, 100] on button "支出" at bounding box center [132, 100] width 14 height 13
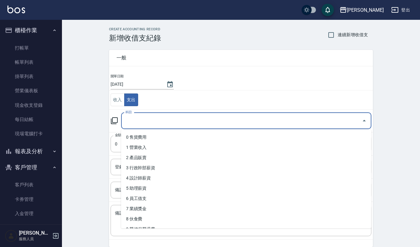
drag, startPoint x: 177, startPoint y: 119, endPoint x: 168, endPoint y: 166, distance: 48.1
click at [177, 119] on input "科目" at bounding box center [241, 121] width 235 height 11
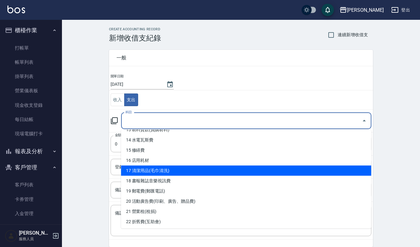
scroll to position [165, 0]
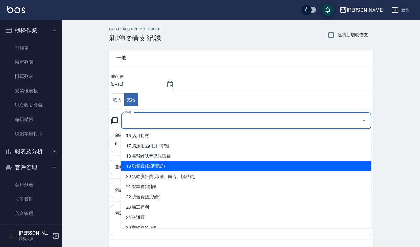
click at [190, 163] on li "19 郵電費(郵匯電話)" at bounding box center [246, 166] width 250 height 10
type input "19 郵電費(郵匯電話)"
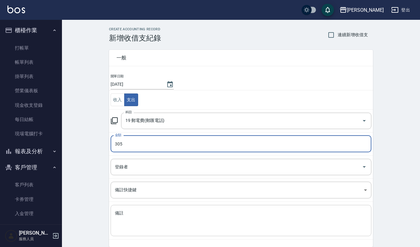
type input "305"
click at [168, 231] on textarea "備註" at bounding box center [241, 220] width 252 height 21
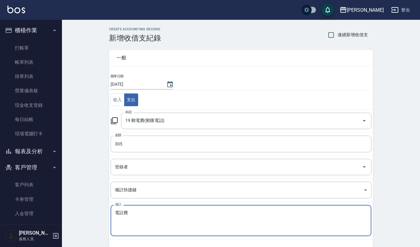
scroll to position [27, 0]
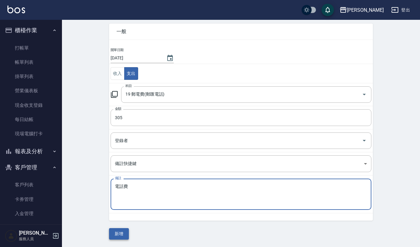
type textarea "電話費"
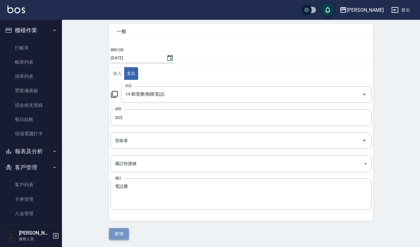
click at [125, 237] on button "新增" at bounding box center [119, 233] width 20 height 11
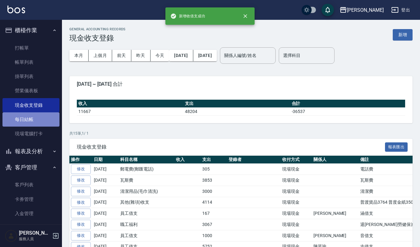
click at [33, 116] on link "每日結帳" at bounding box center [30, 119] width 57 height 14
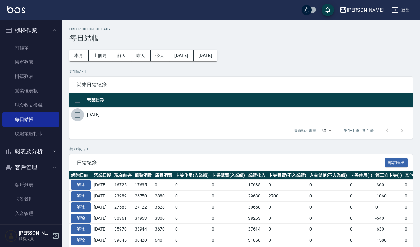
click at [79, 114] on input "checkbox" at bounding box center [77, 114] width 13 height 13
checkbox input "true"
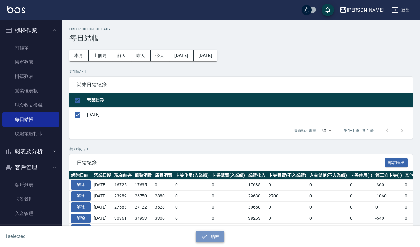
click at [217, 235] on button "結帳" at bounding box center [210, 236] width 29 height 11
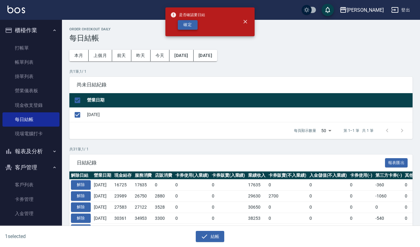
click at [194, 25] on button "確定" at bounding box center [188, 25] width 20 height 10
checkbox input "false"
